Goal: Task Accomplishment & Management: Use online tool/utility

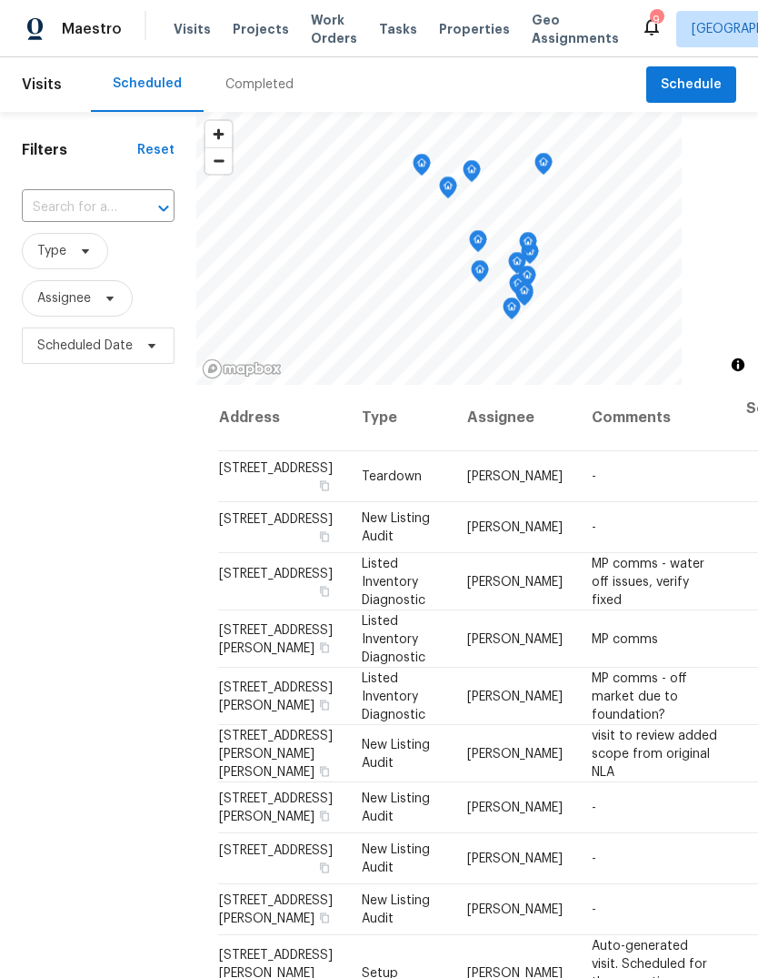
click at [111, 211] on input "text" at bounding box center [73, 208] width 102 height 28
type input "lands"
click at [115, 295] on li "[STREET_ADDRESS]" at bounding box center [97, 280] width 152 height 30
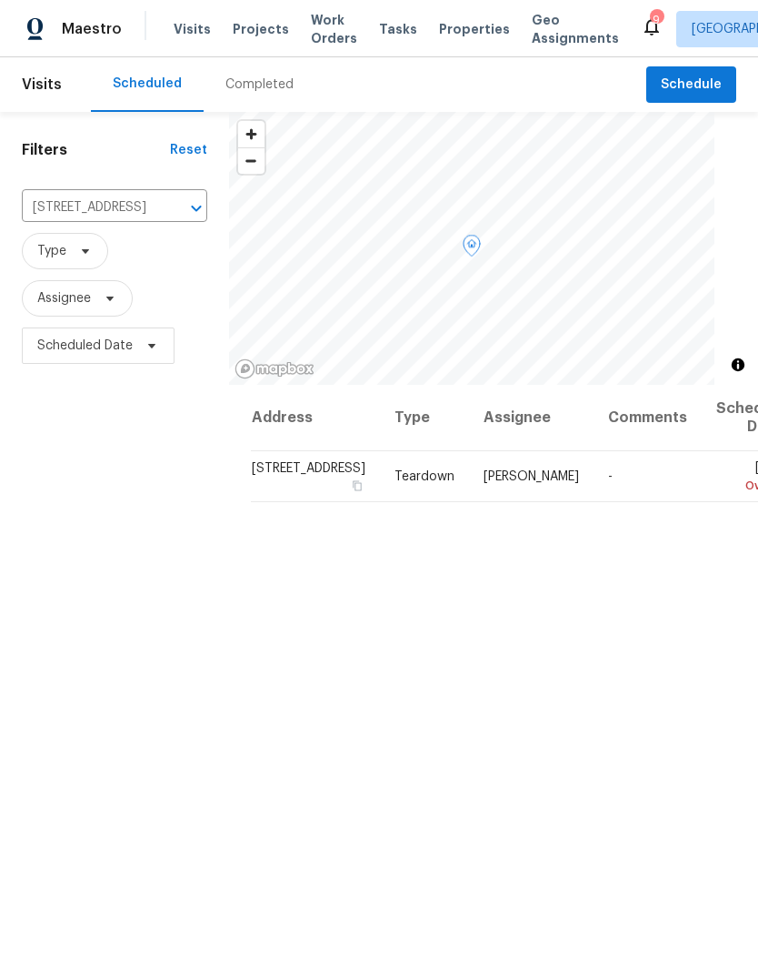
click at [0, 0] on span at bounding box center [0, 0] width 0 height 0
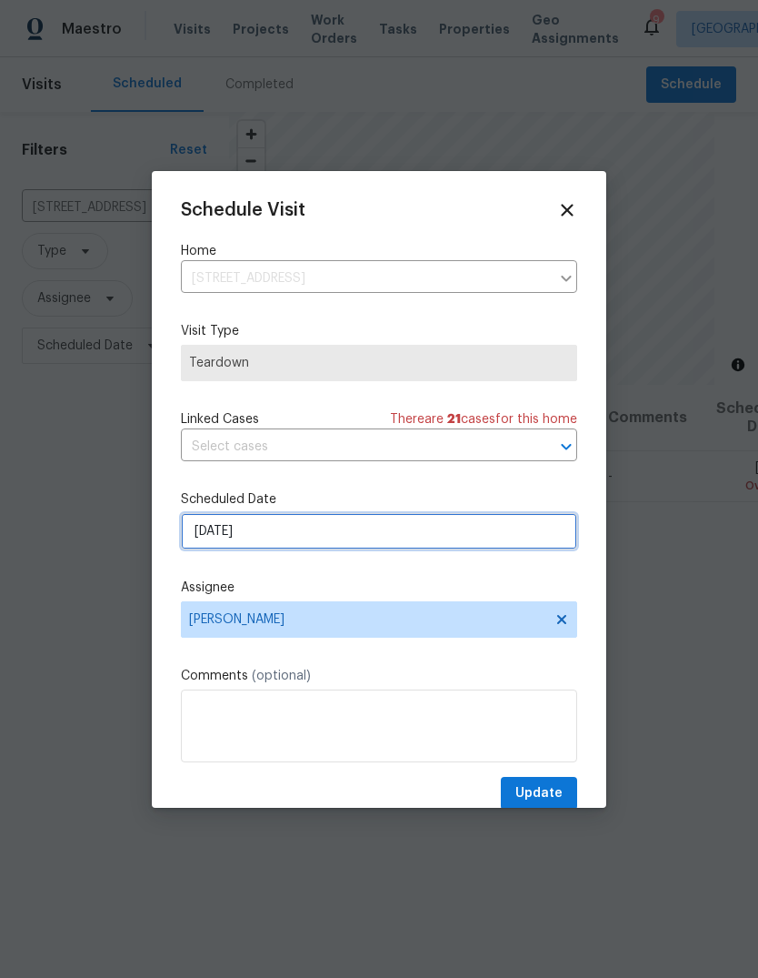
click at [491, 534] on input "[DATE]" at bounding box center [379, 531] width 396 height 36
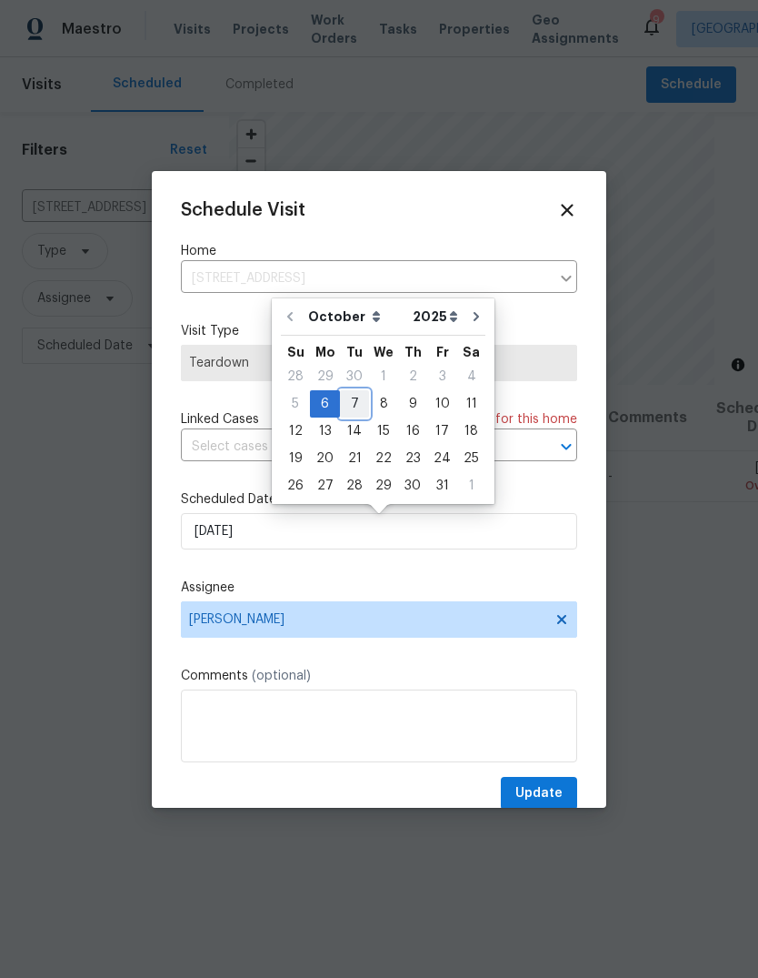
click at [356, 411] on div "7" at bounding box center [354, 403] width 29 height 25
type input "[DATE]"
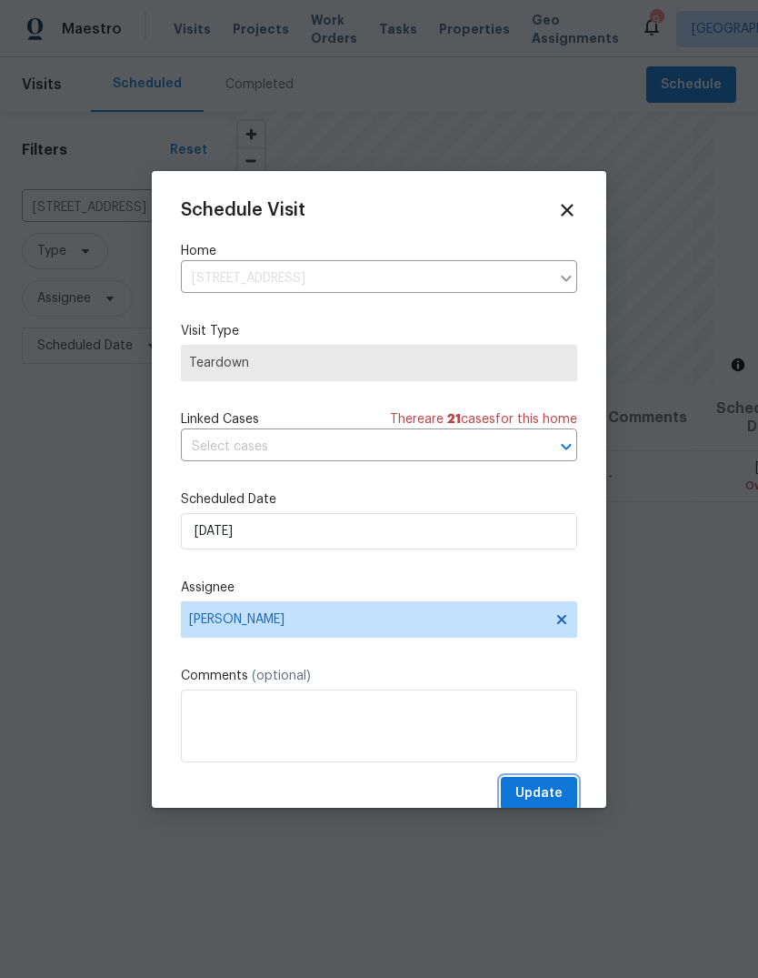
click at [552, 792] on span "Update" at bounding box center [539, 793] width 47 height 23
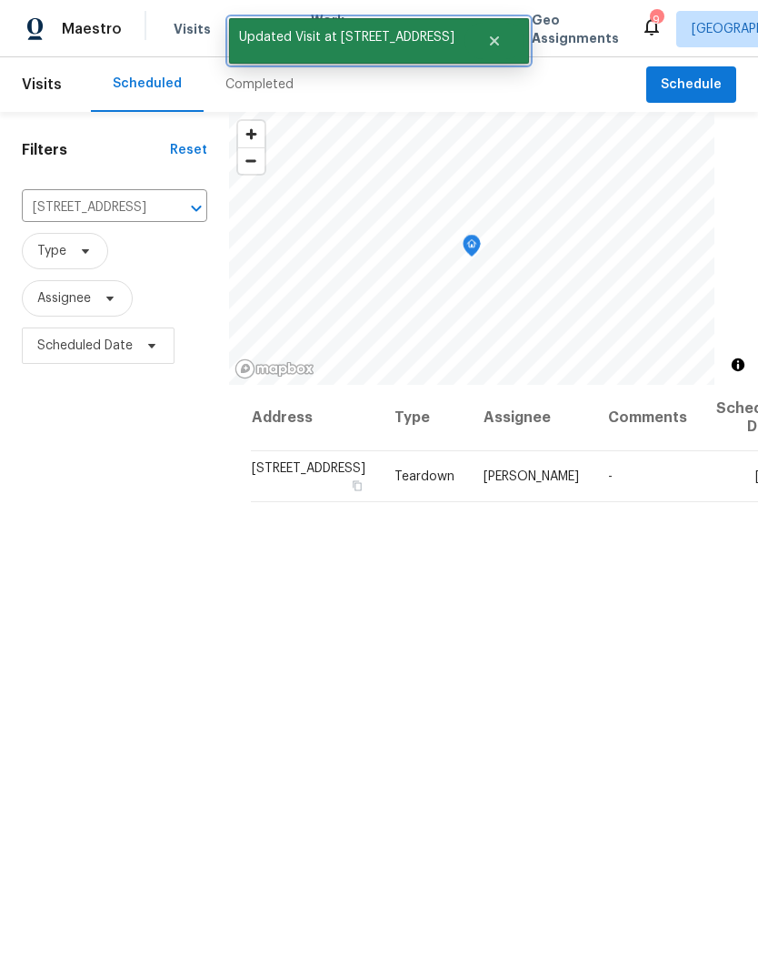
click at [487, 52] on button "Close" at bounding box center [495, 41] width 60 height 36
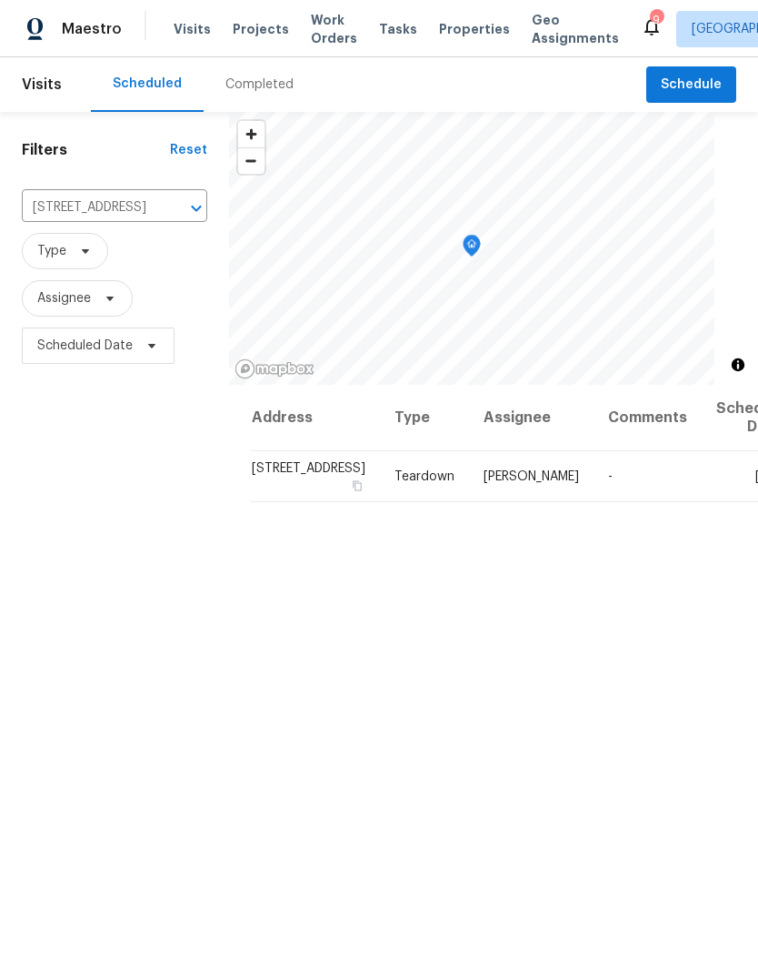
click at [469, 33] on span "Properties" at bounding box center [474, 29] width 71 height 18
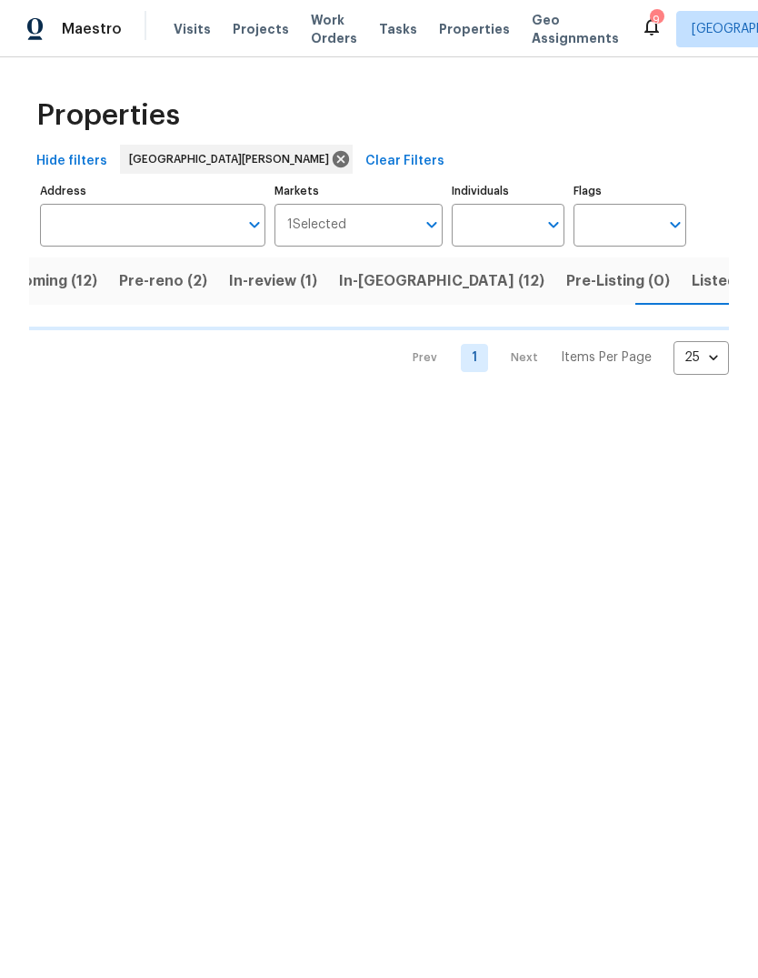
scroll to position [0, 49]
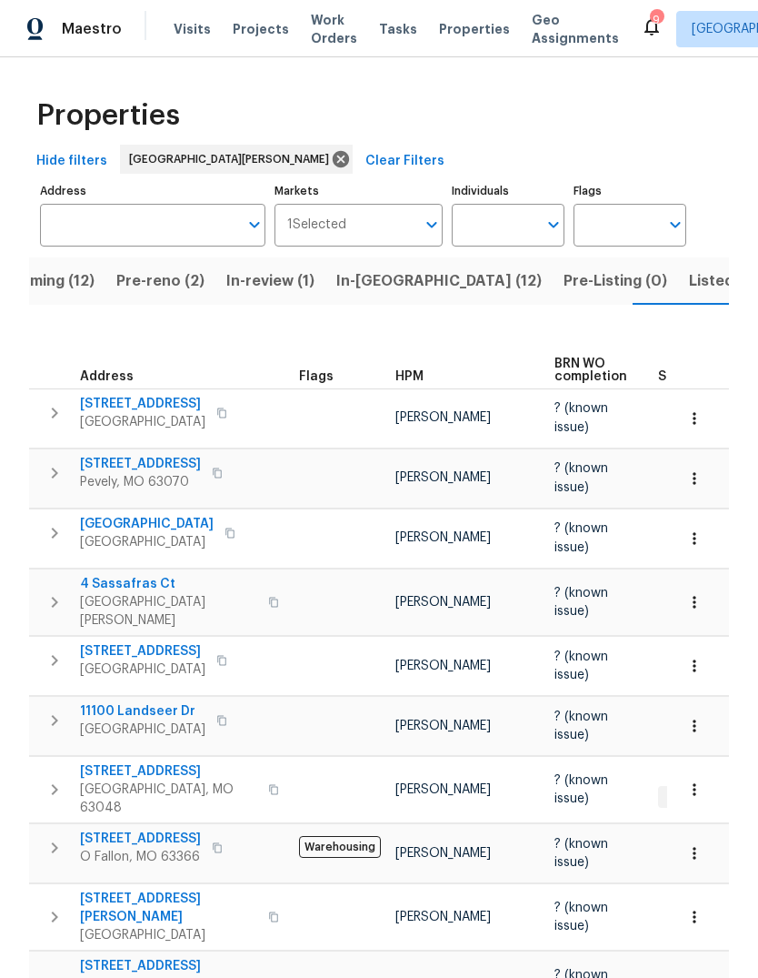
click at [421, 375] on span "HPM" at bounding box center [410, 376] width 28 height 13
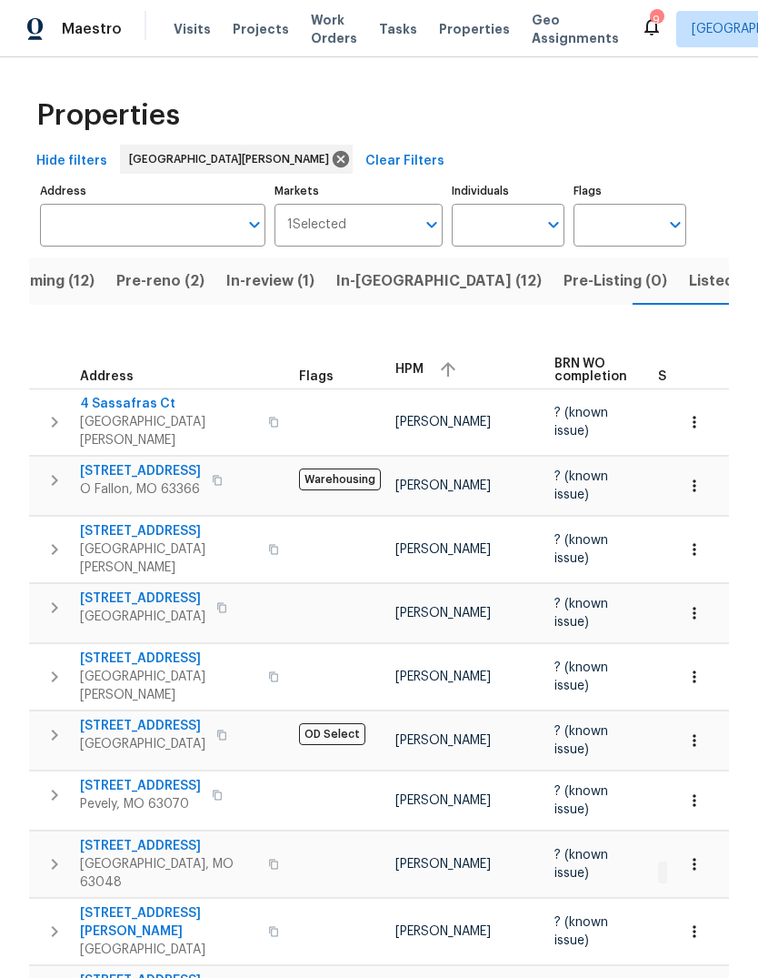
click at [425, 375] on div "HPM" at bounding box center [468, 369] width 145 height 27
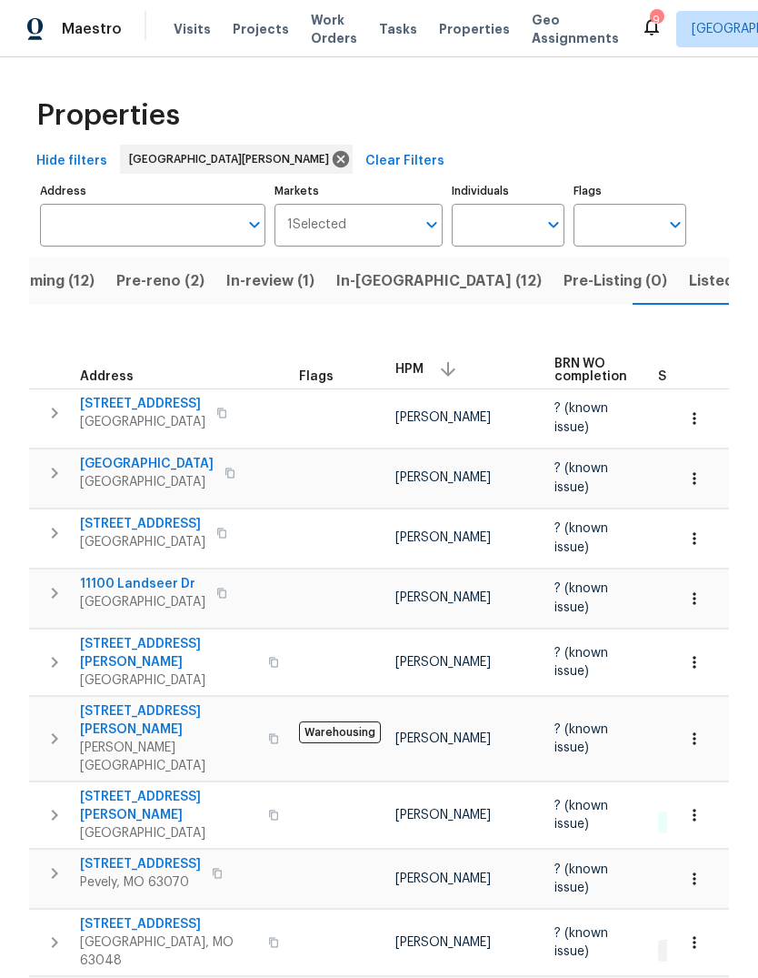
click at [457, 31] on span "Properties" at bounding box center [474, 29] width 71 height 18
click at [176, 286] on span "Pre-reno (2)" at bounding box center [160, 280] width 88 height 25
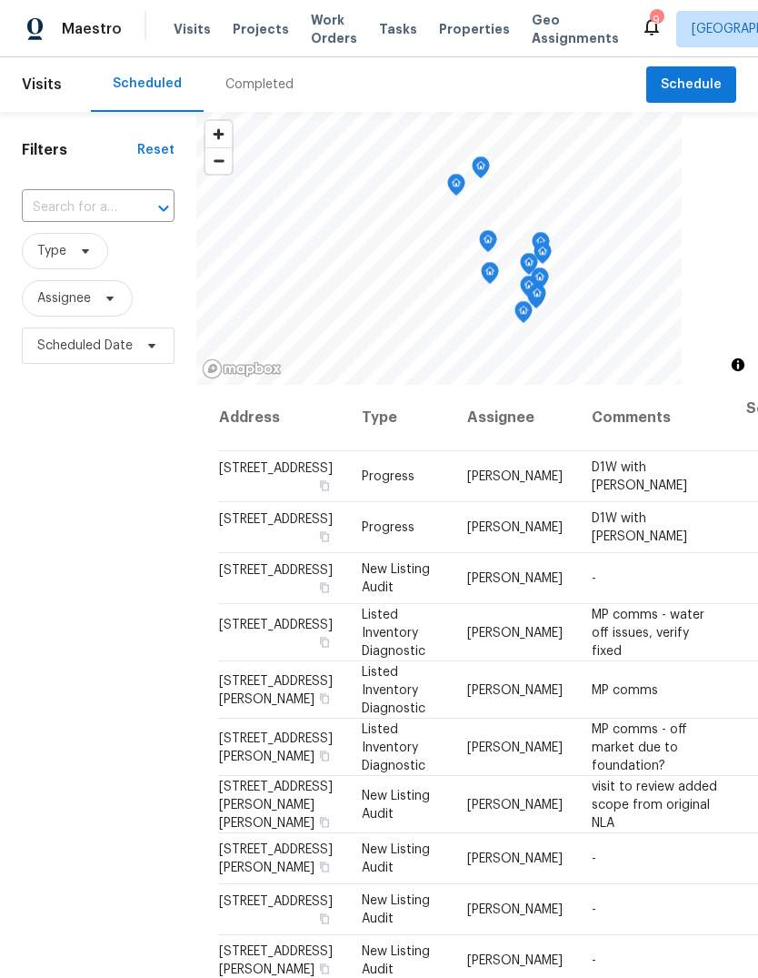
click at [279, 77] on div "Completed" at bounding box center [260, 84] width 68 height 18
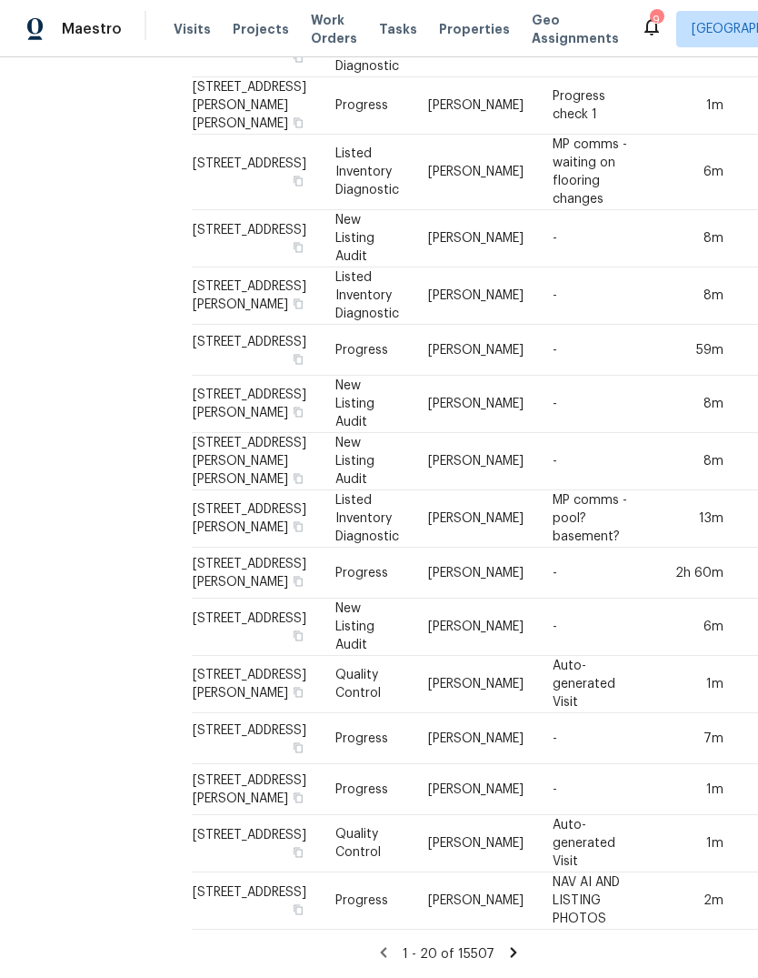
scroll to position [914, 30]
click at [225, 598] on td "2 Royale Dr, Lake Saint Louis, MO 63367" at bounding box center [257, 626] width 129 height 57
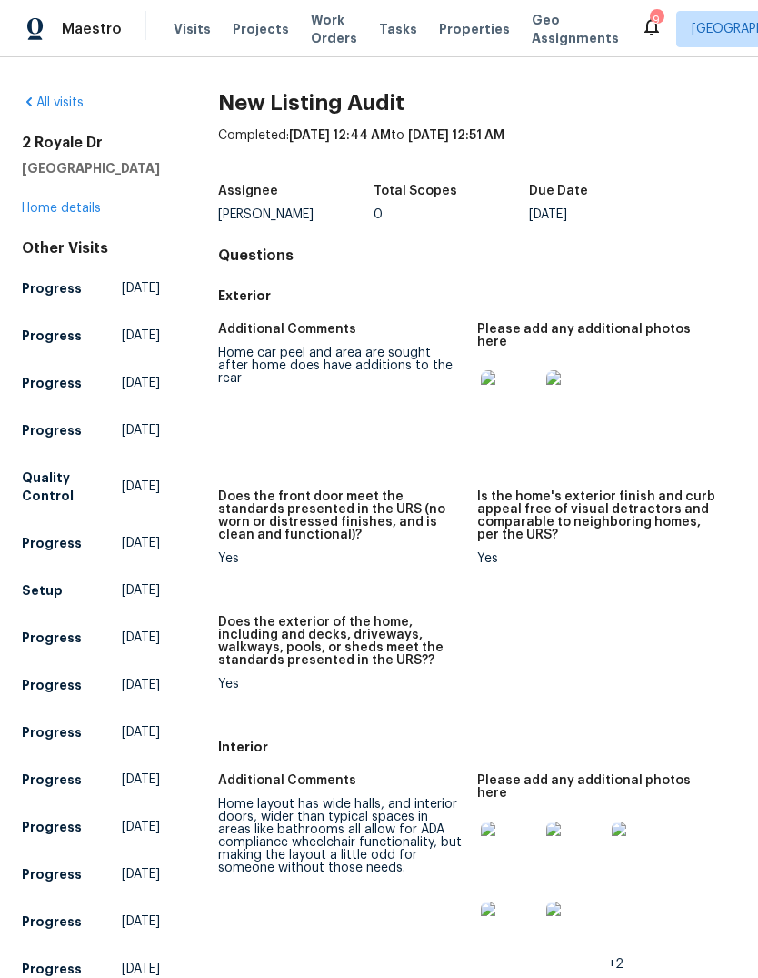
click at [65, 108] on link "All visits" at bounding box center [53, 102] width 62 height 13
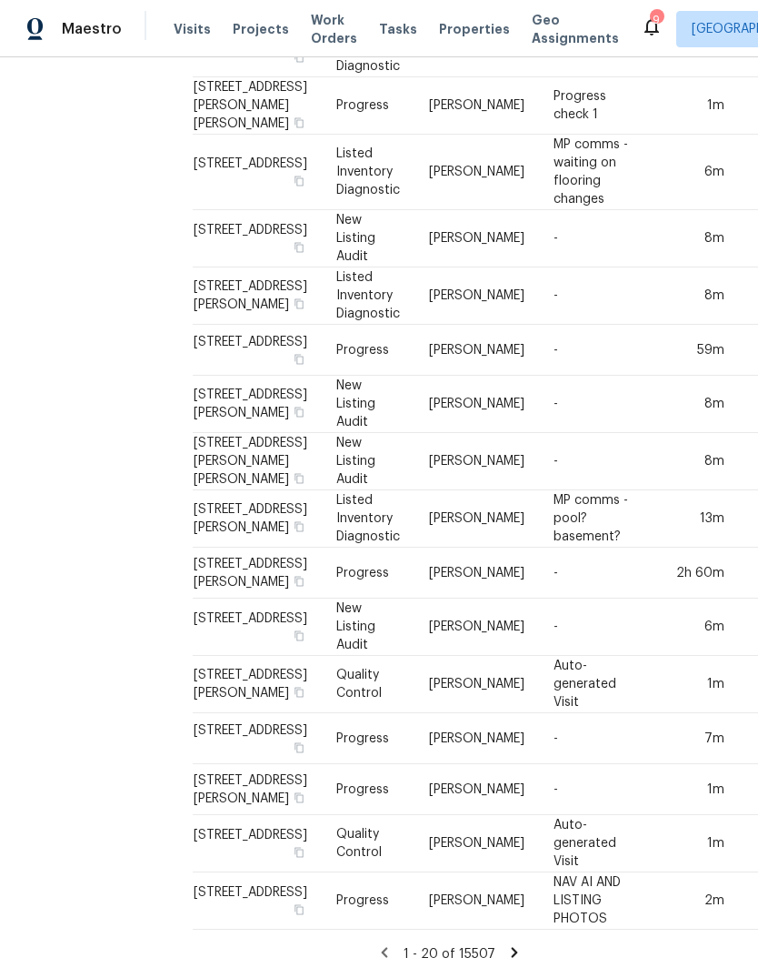
scroll to position [68, 0]
click at [515, 953] on icon at bounding box center [515, 952] width 16 height 16
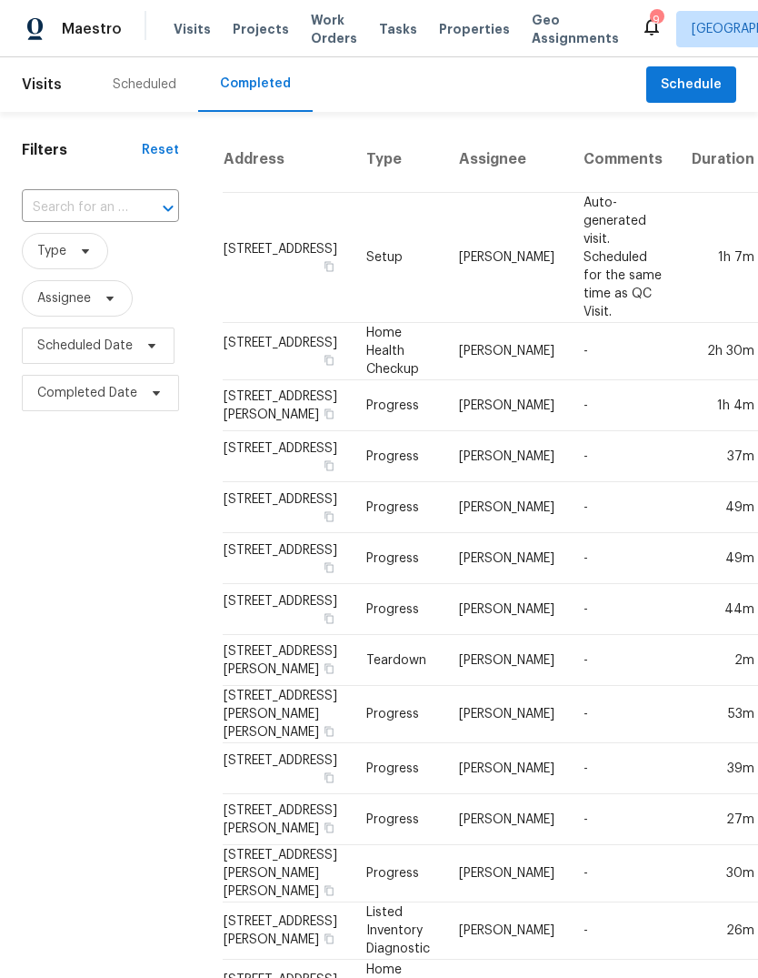
scroll to position [0, 0]
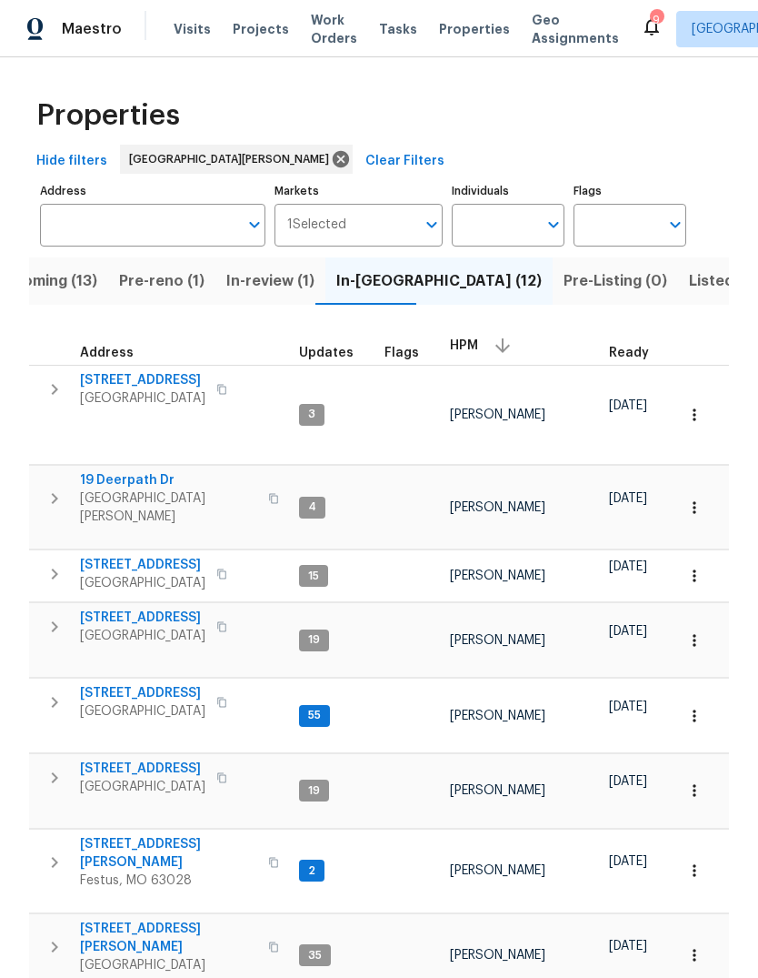
click at [75, 286] on span "Upcoming (13)" at bounding box center [46, 280] width 104 height 25
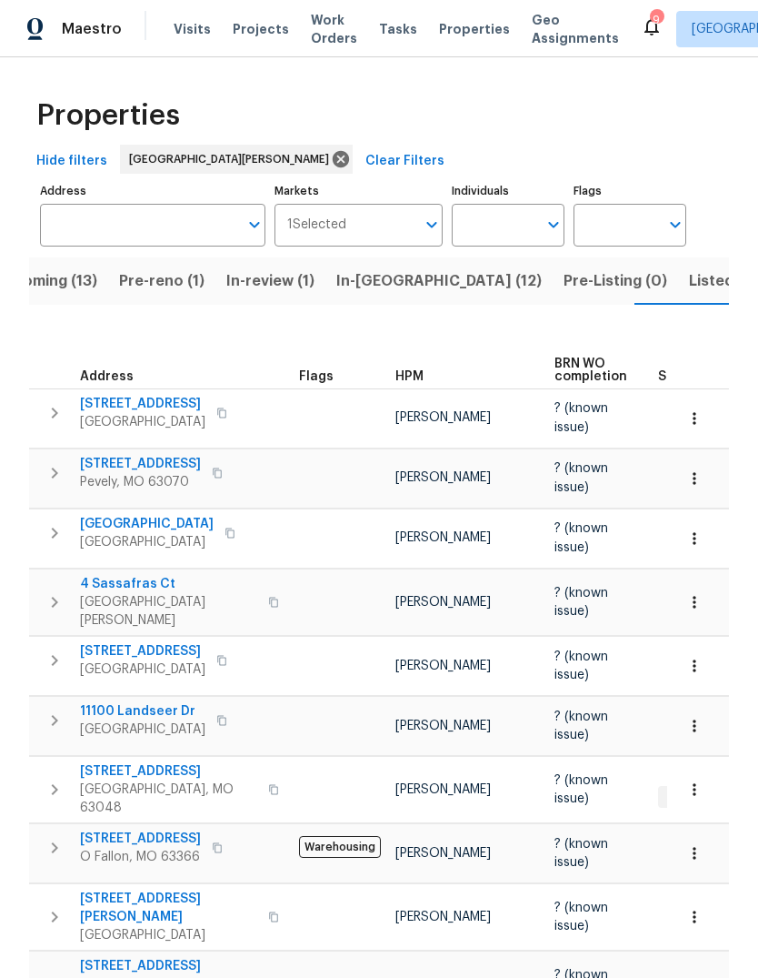
click at [419, 382] on span "HPM" at bounding box center [410, 376] width 28 height 13
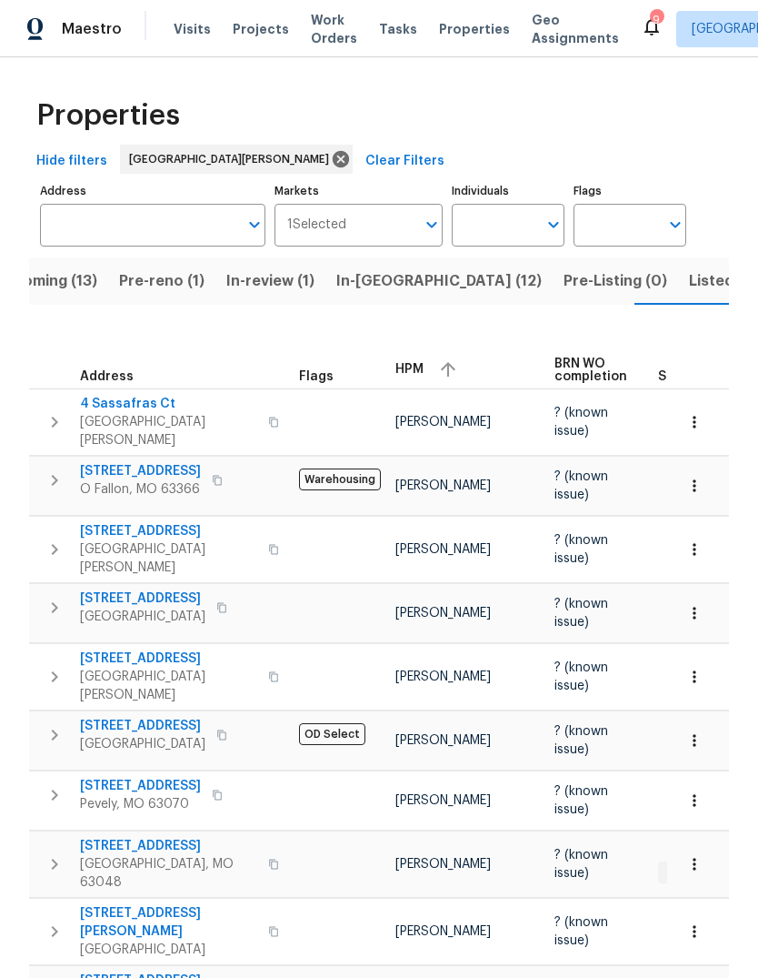
click at [427, 371] on div "HPM" at bounding box center [468, 369] width 145 height 27
